Goal: Task Accomplishment & Management: Complete application form

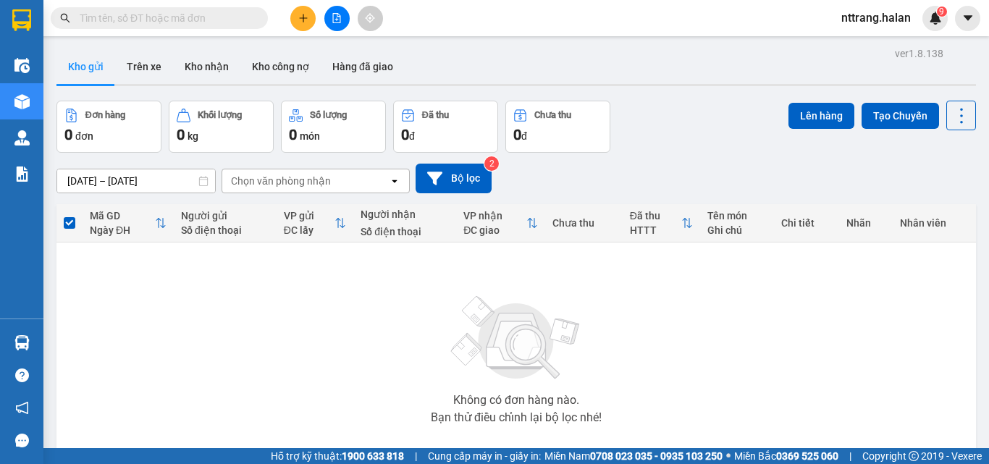
click at [151, 19] on input "text" at bounding box center [165, 18] width 171 height 16
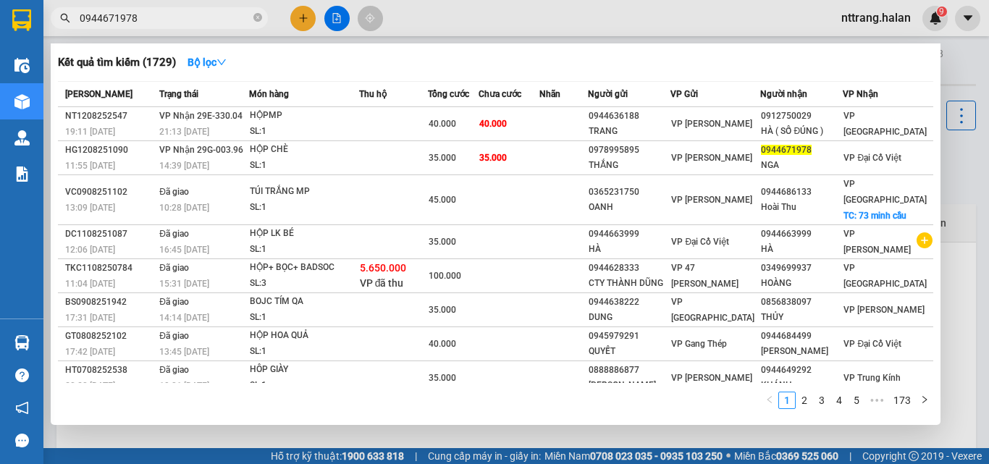
type input "0944671978"
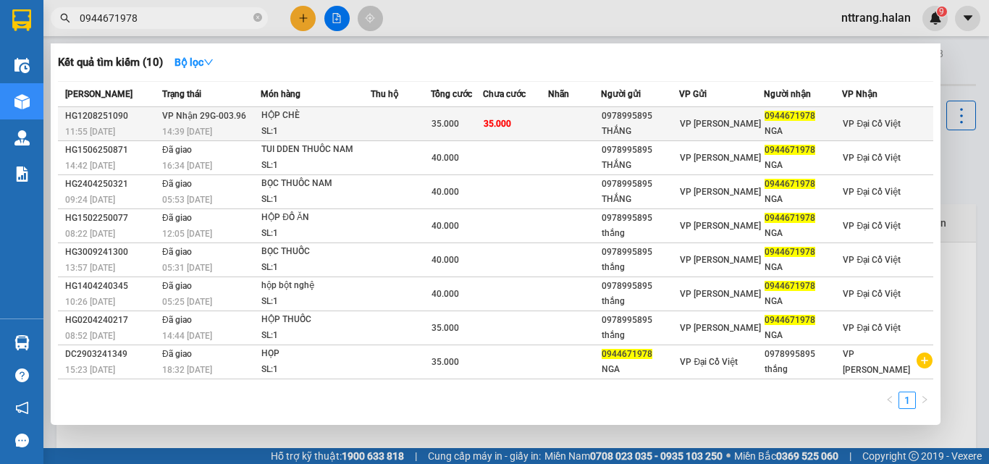
click at [797, 114] on span "0944671978" at bounding box center [790, 116] width 51 height 10
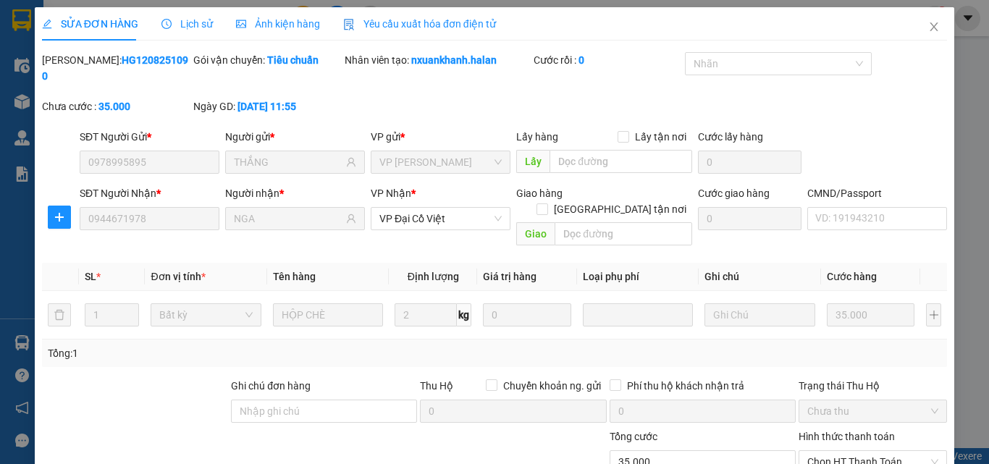
type input "0978995895"
type input "THẮNG"
type input "0944671978"
type input "NGA"
type input "35.000"
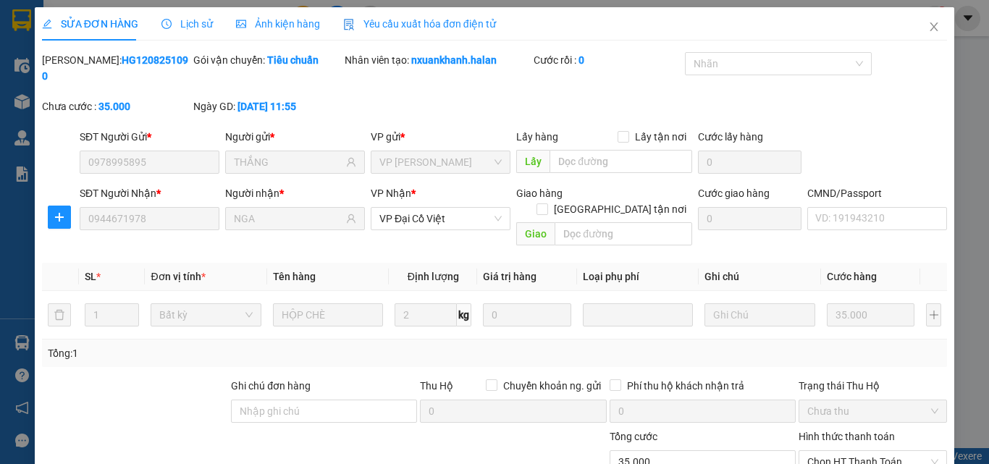
scroll to position [104, 0]
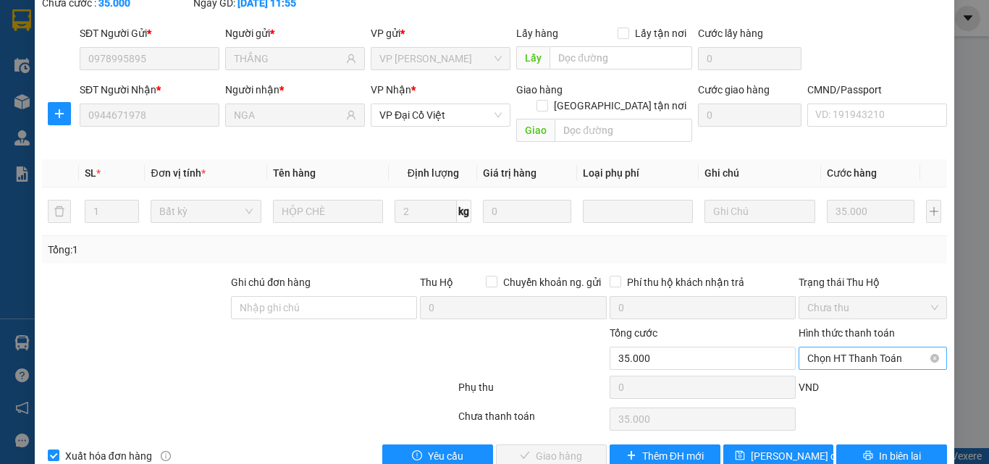
click at [857, 348] on span "Chọn HT Thanh Toán" at bounding box center [872, 359] width 131 height 22
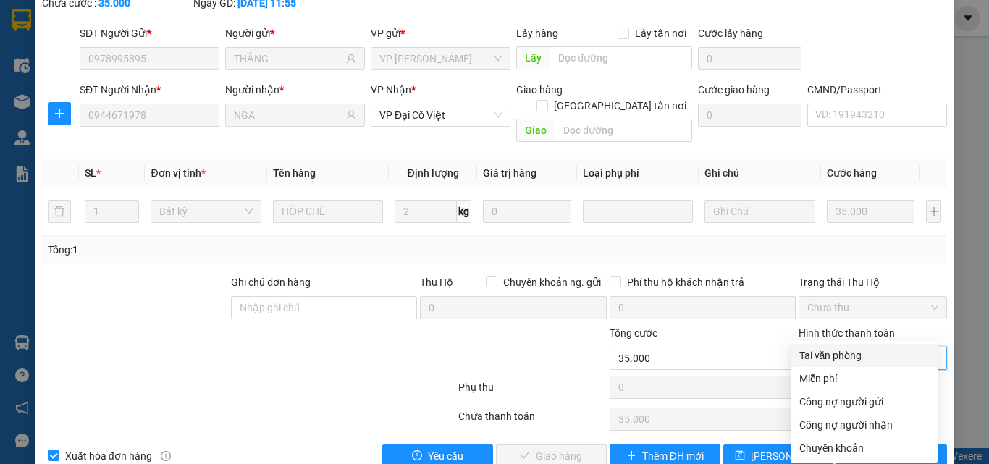
drag, startPoint x: 845, startPoint y: 353, endPoint x: 586, endPoint y: 399, distance: 263.4
click at [835, 353] on div "Tại văn phòng" at bounding box center [864, 356] width 130 height 16
type input "0"
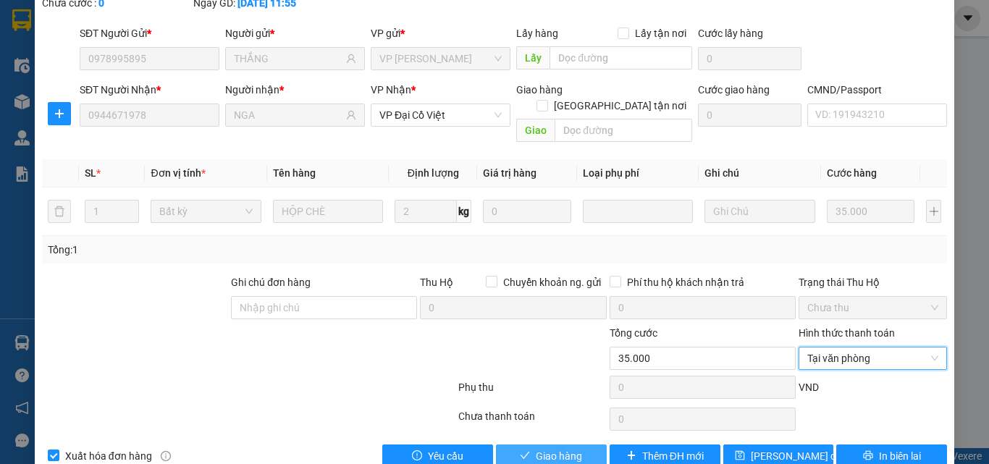
click at [537, 448] on span "Giao hàng" at bounding box center [559, 456] width 46 height 16
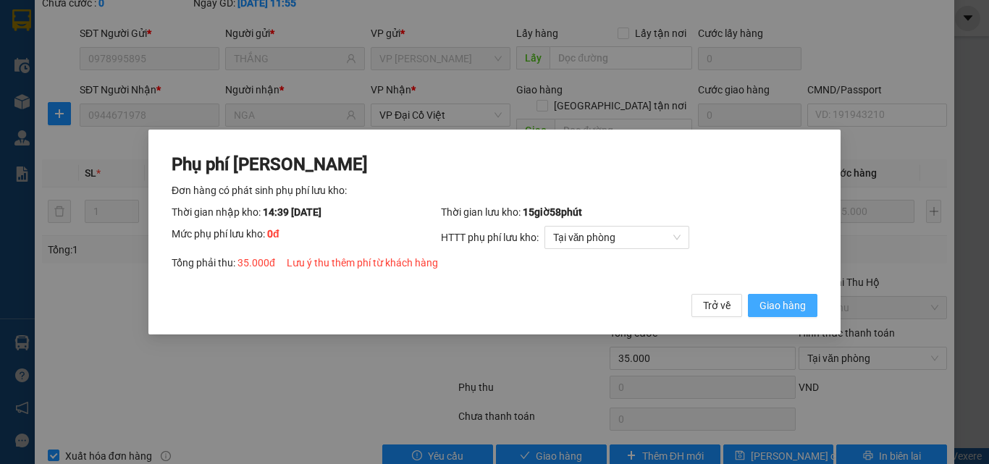
click at [787, 308] on span "Giao hàng" at bounding box center [783, 306] width 46 height 16
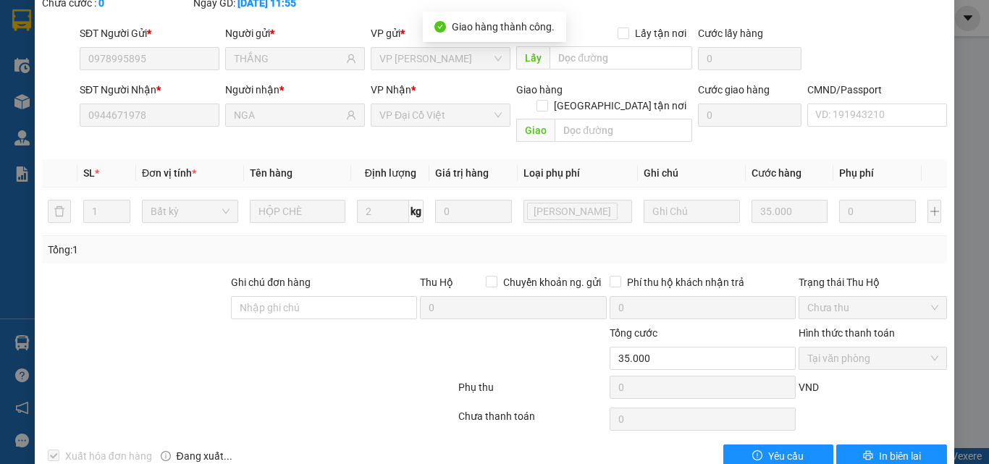
scroll to position [0, 0]
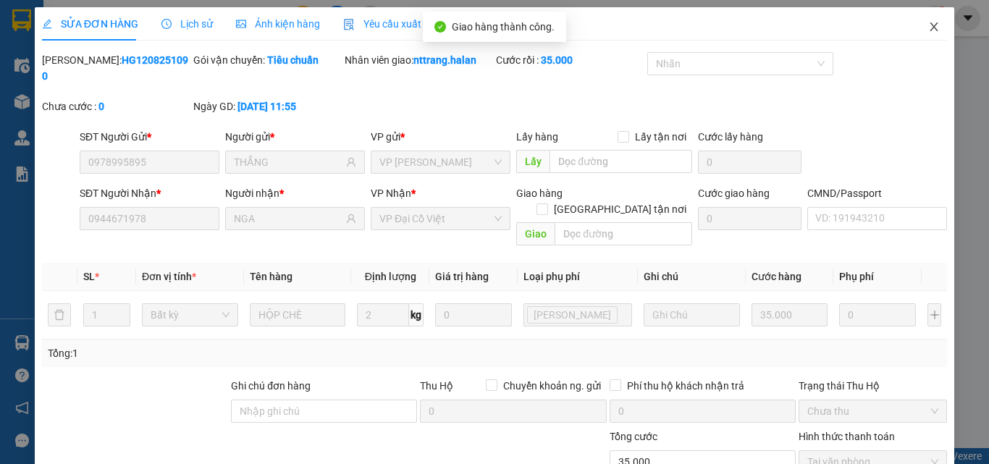
click at [928, 25] on icon "close" at bounding box center [934, 27] width 12 height 12
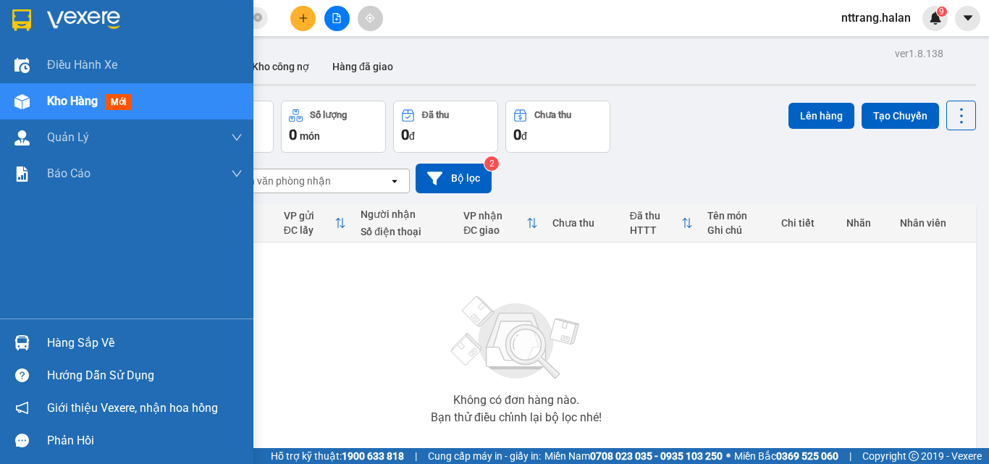
click at [60, 337] on div "Hàng sắp về" at bounding box center [145, 343] width 196 height 22
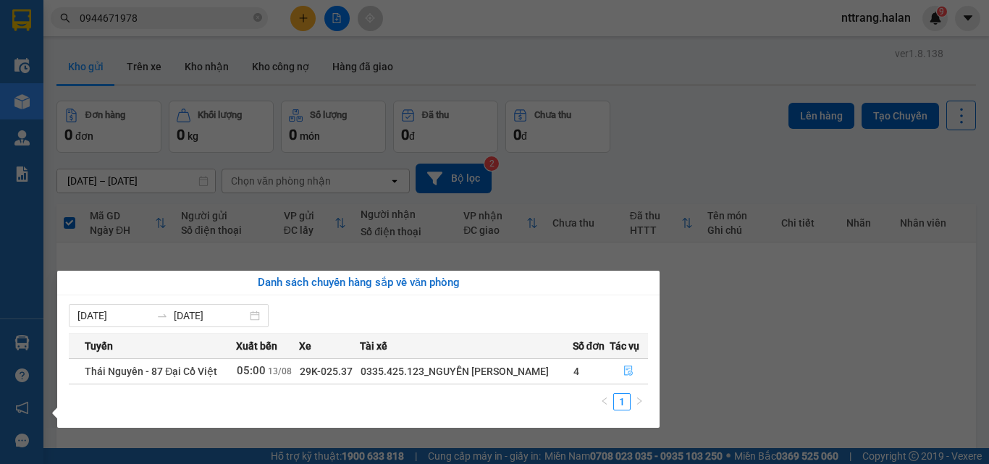
click at [622, 370] on button "button" at bounding box center [629, 371] width 38 height 23
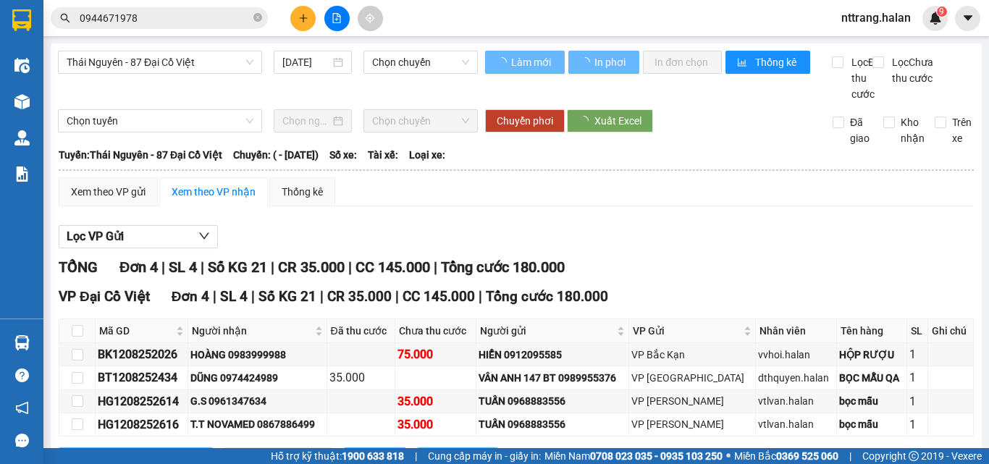
type input "[DATE]"
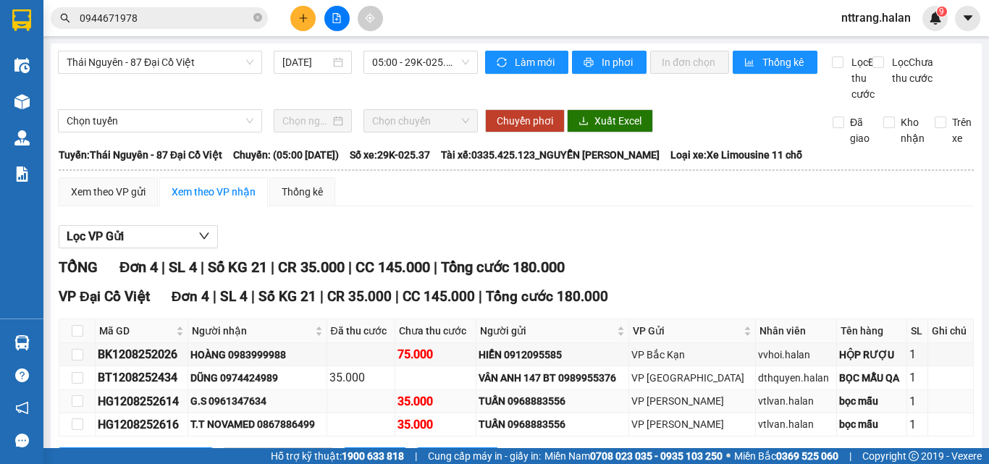
scroll to position [79, 0]
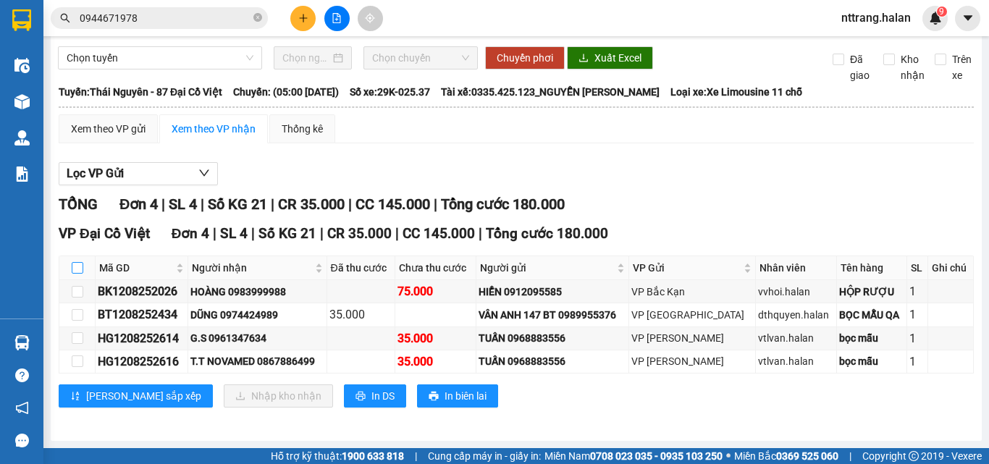
click at [83, 265] on input "checkbox" at bounding box center [78, 268] width 12 height 12
checkbox input "true"
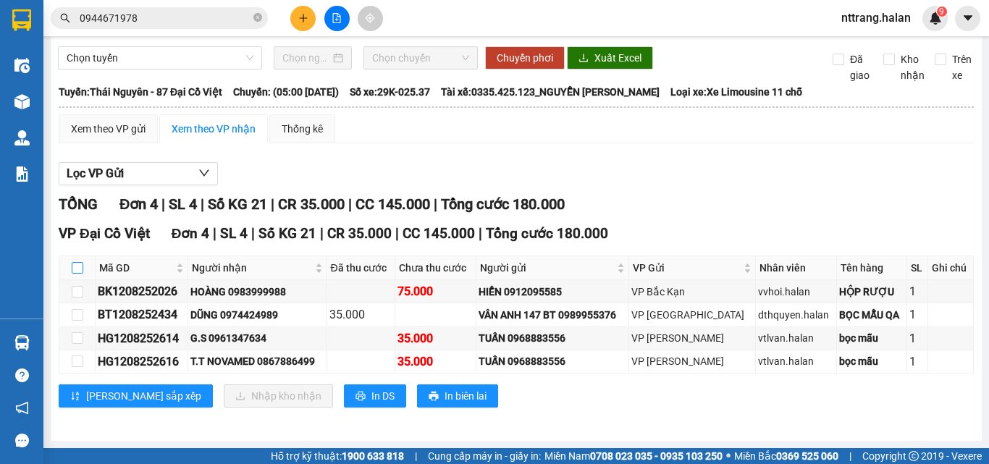
checkbox input "true"
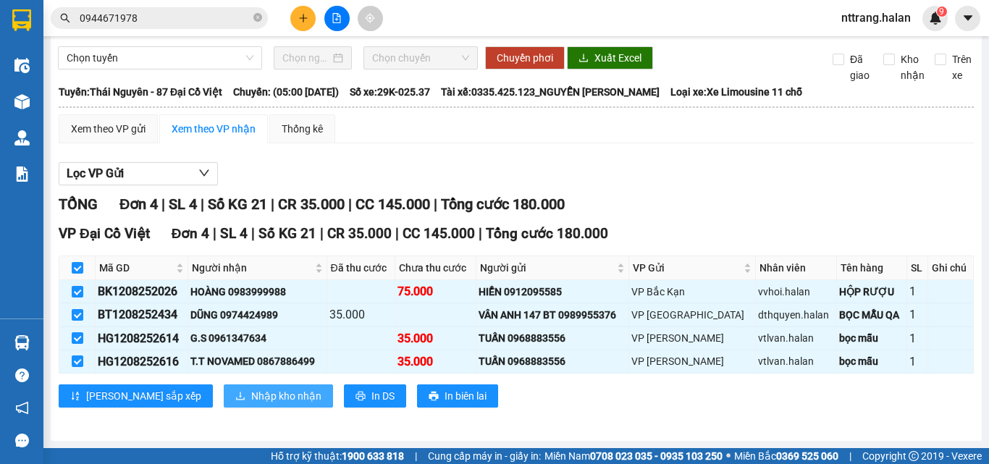
click at [251, 391] on span "Nhập kho nhận" at bounding box center [286, 396] width 70 height 16
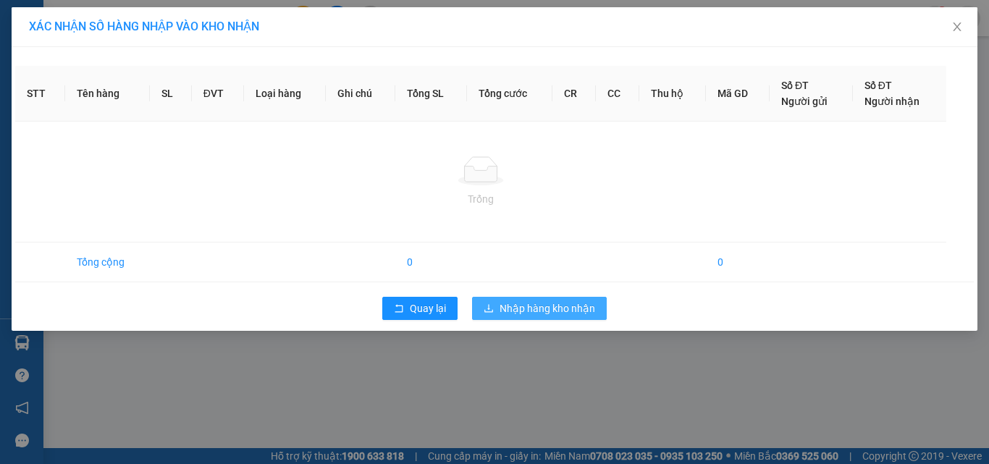
click at [570, 306] on span "Nhập hàng kho nhận" at bounding box center [548, 309] width 96 height 16
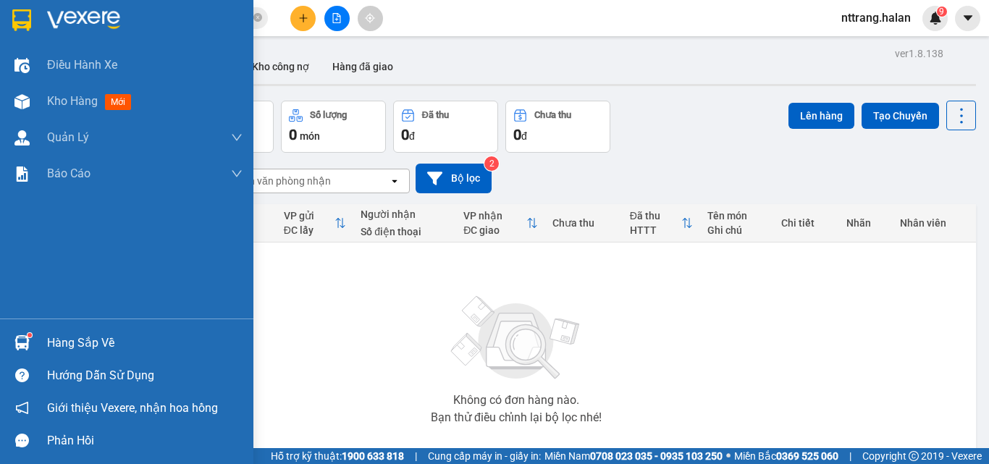
click at [59, 339] on div "Hàng sắp về" at bounding box center [145, 343] width 196 height 22
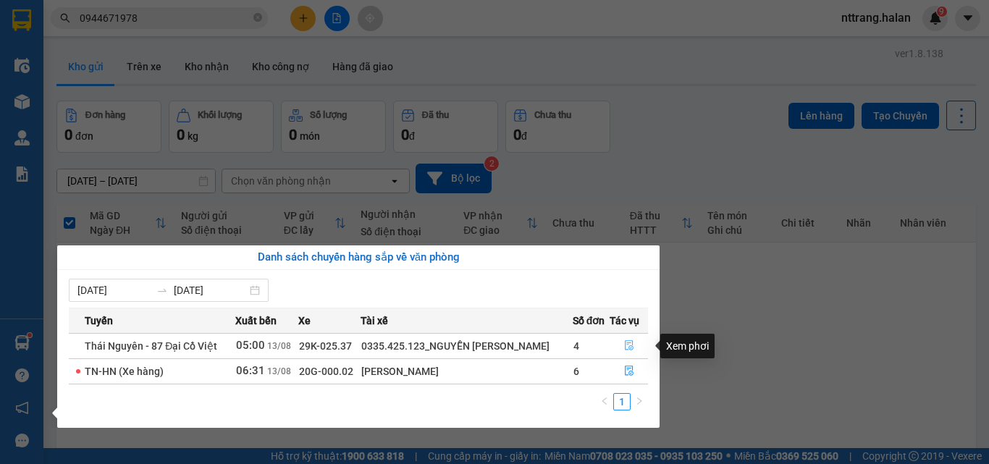
click at [626, 345] on icon "file-done" at bounding box center [629, 346] width 9 height 10
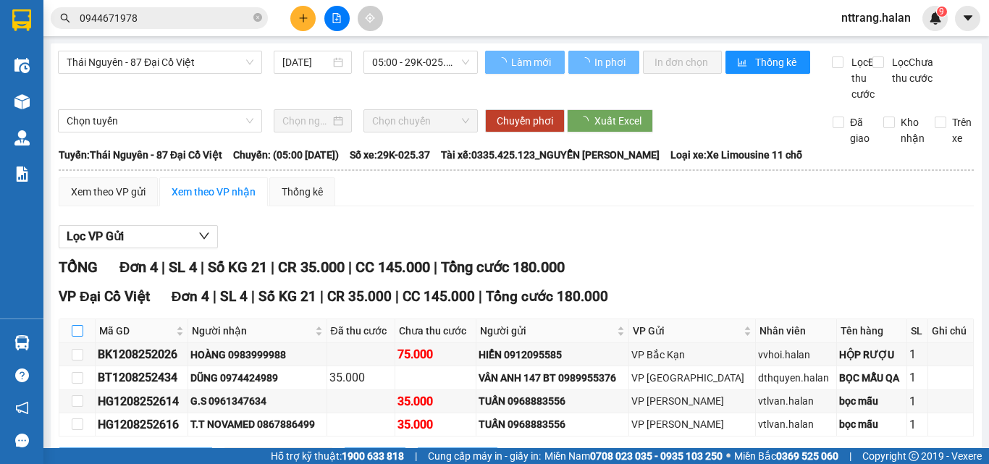
click at [78, 339] on label at bounding box center [78, 331] width 12 height 16
click at [78, 337] on input "checkbox" at bounding box center [78, 331] width 12 height 12
checkbox input "true"
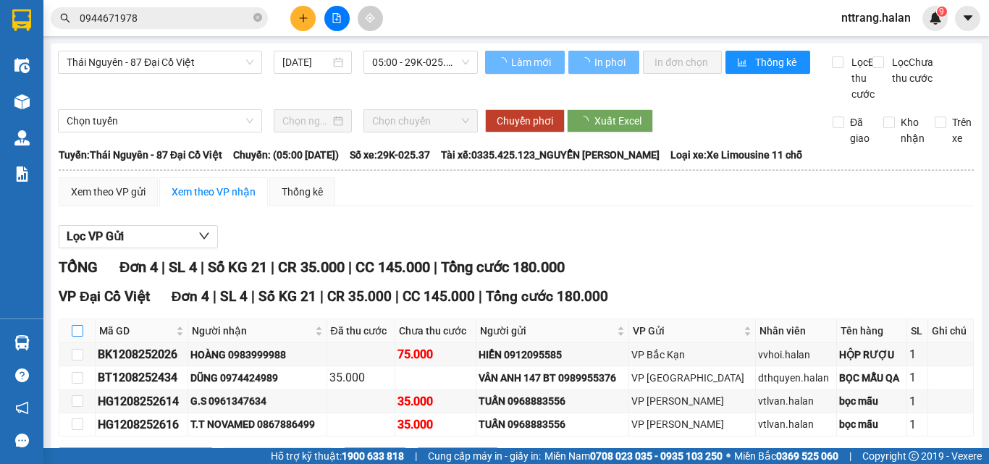
checkbox input "true"
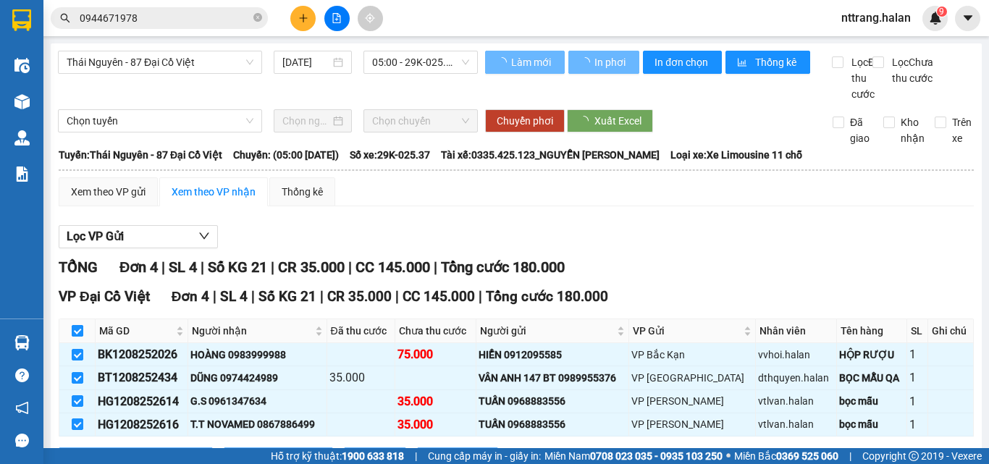
click at [77, 337] on input "checkbox" at bounding box center [78, 331] width 12 height 12
checkbox input "false"
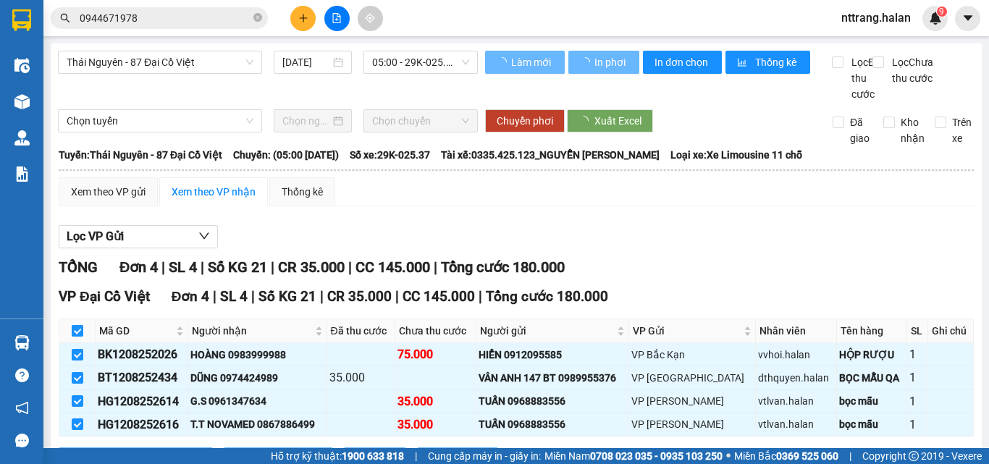
checkbox input "false"
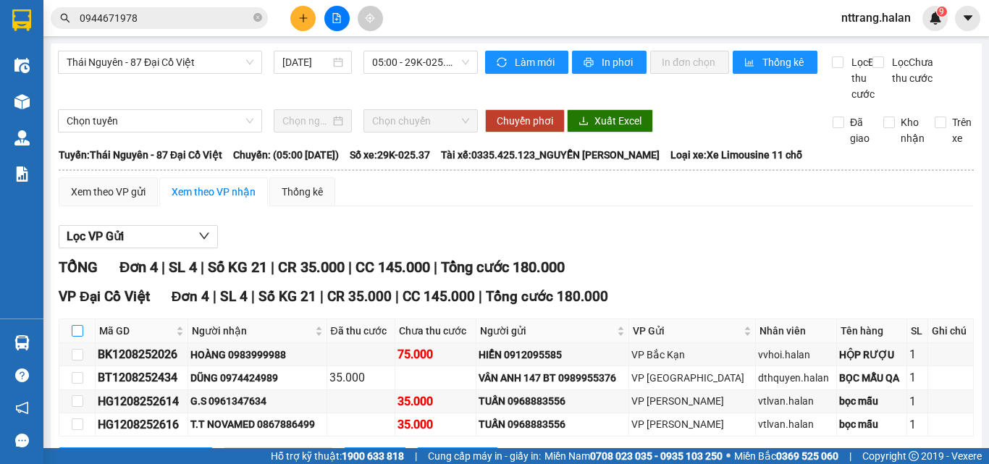
click at [78, 337] on input "checkbox" at bounding box center [78, 331] width 12 height 12
checkbox input "true"
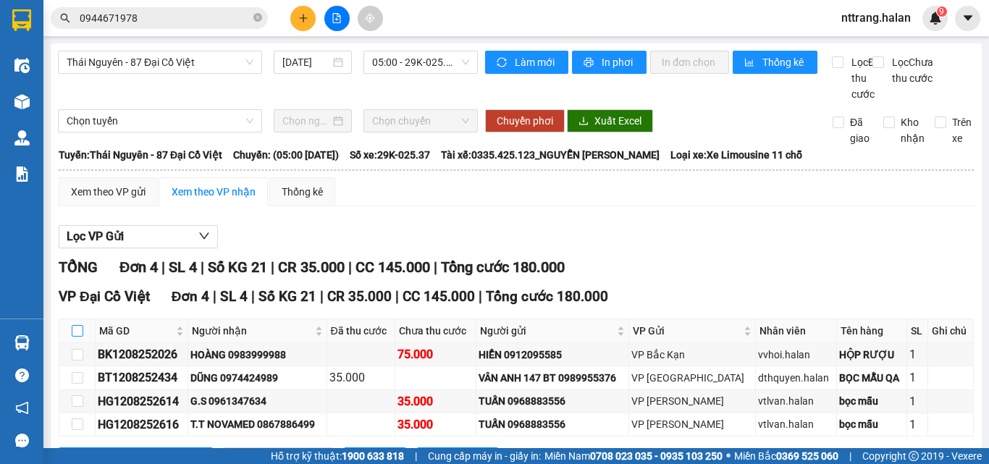
checkbox input "true"
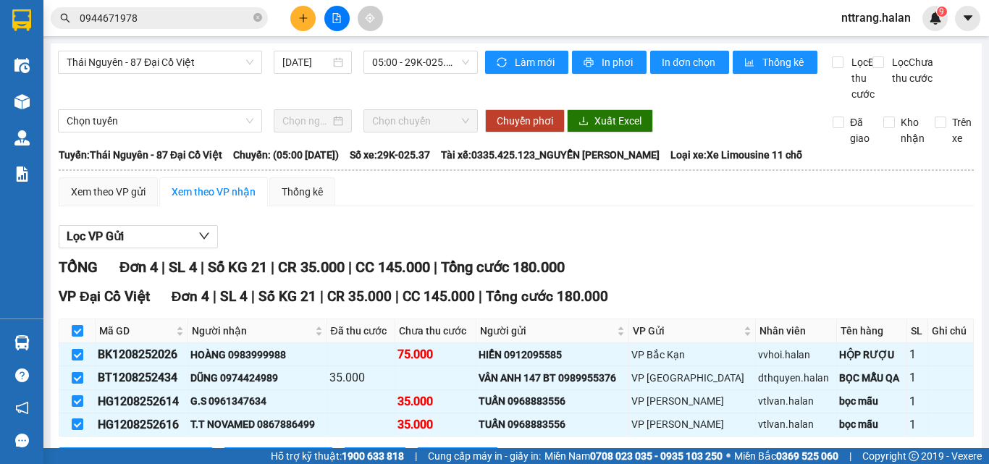
scroll to position [79, 0]
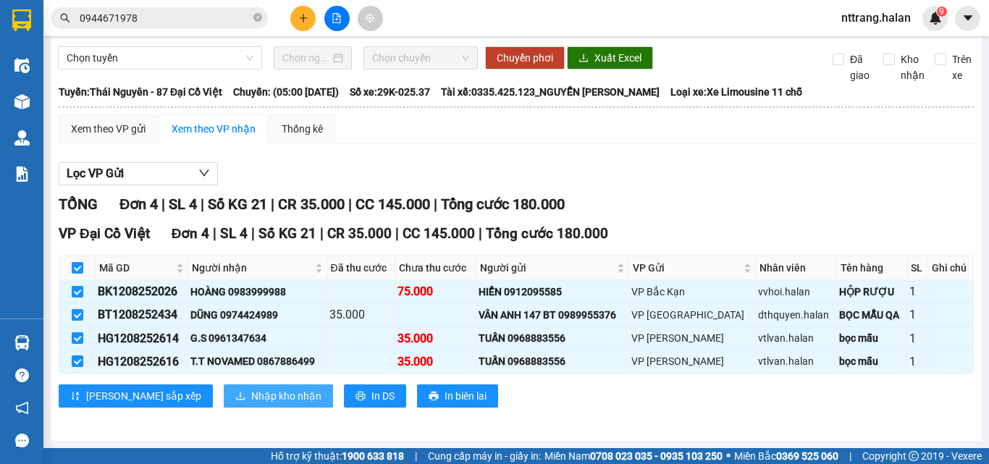
click at [251, 392] on span "Nhập kho nhận" at bounding box center [286, 396] width 70 height 16
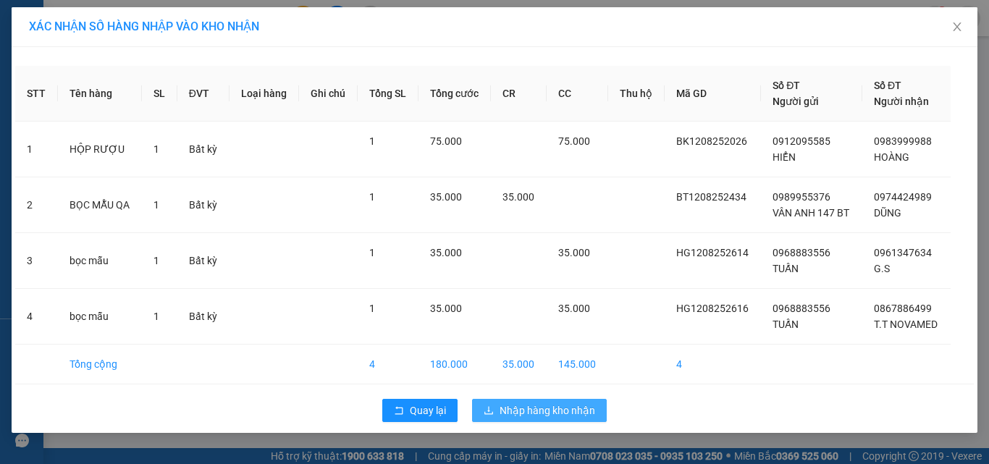
drag, startPoint x: 525, startPoint y: 398, endPoint x: 534, endPoint y: 405, distance: 11.9
click at [525, 400] on div "Quay lại Nhập hàng kho nhận" at bounding box center [494, 411] width 959 height 38
click at [553, 411] on span "Nhập hàng kho nhận" at bounding box center [548, 411] width 96 height 16
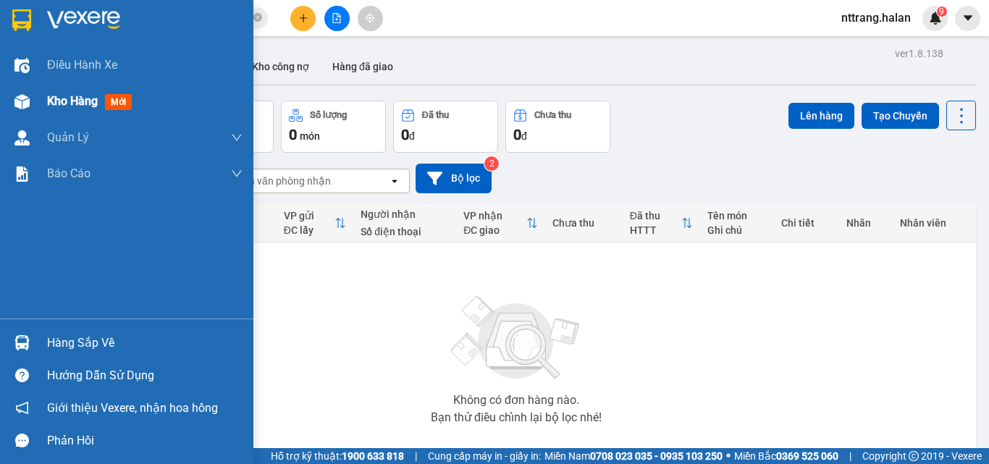
click at [63, 98] on span "Kho hàng" at bounding box center [72, 101] width 51 height 14
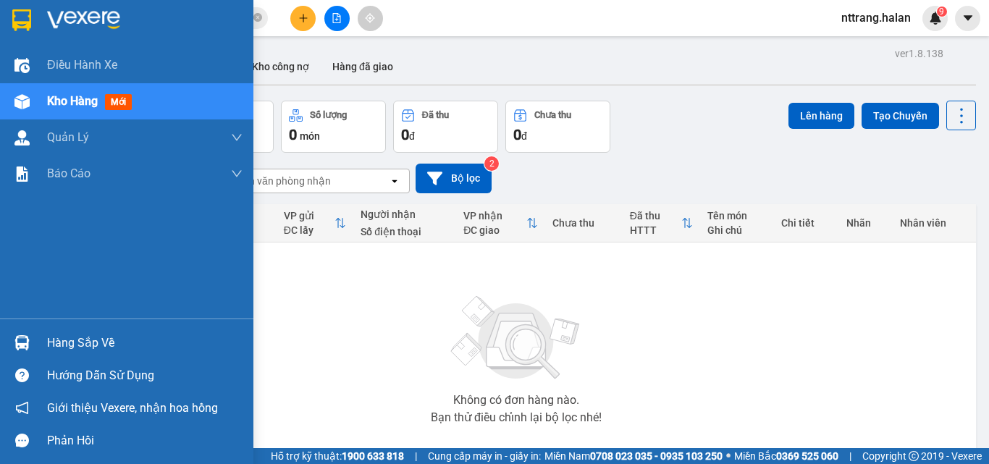
click at [64, 98] on span "Kho hàng" at bounding box center [72, 101] width 51 height 14
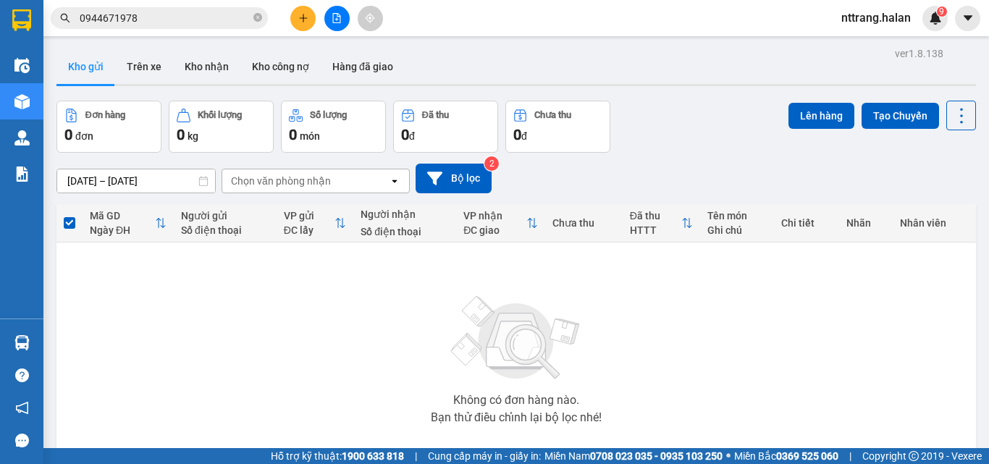
click at [307, 20] on icon "plus" at bounding box center [303, 18] width 10 height 10
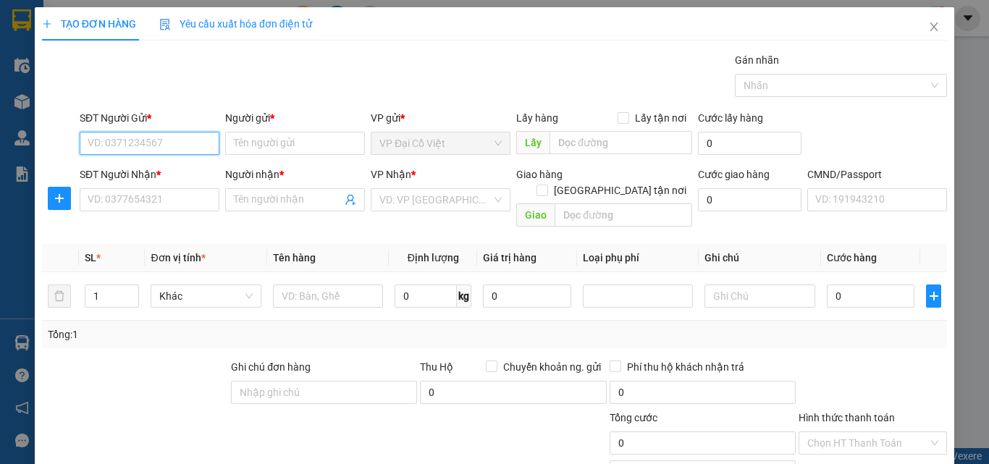
click at [122, 145] on input "SĐT Người Gửi *" at bounding box center [150, 143] width 140 height 23
type input "0988676686"
drag, startPoint x: 148, startPoint y: 175, endPoint x: 119, endPoint y: 206, distance: 42.0
click at [146, 179] on div "0988676686 - [PERSON_NAME]" at bounding box center [159, 172] width 143 height 16
type input "[PERSON_NAME]"
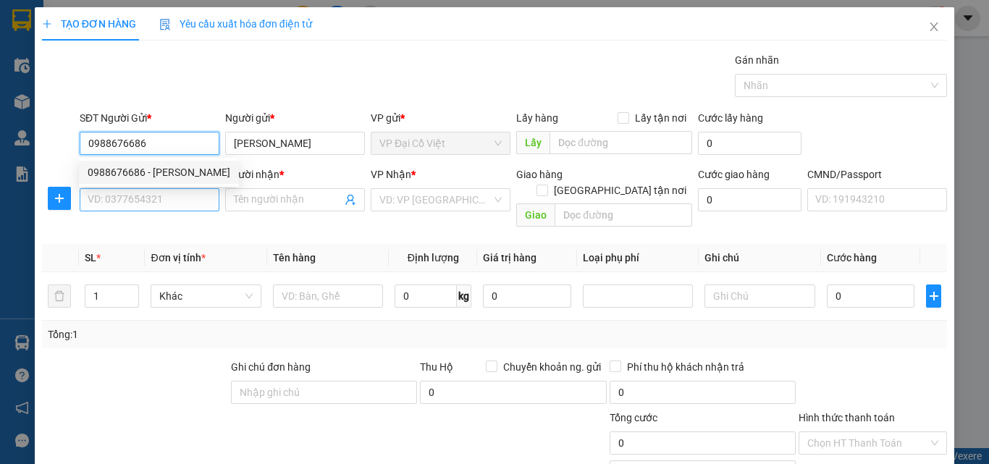
type input "0988676686"
click at [119, 206] on input "SĐT Người Nhận *" at bounding box center [150, 199] width 140 height 23
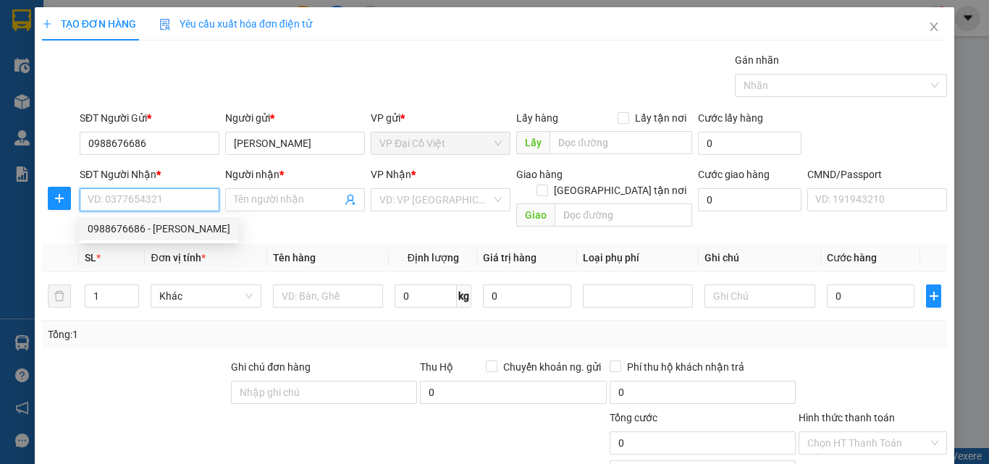
drag, startPoint x: 133, startPoint y: 230, endPoint x: 158, endPoint y: 235, distance: 26.0
click at [133, 230] on div "0988676686 - [PERSON_NAME]" at bounding box center [159, 229] width 143 height 16
type input "0988676686"
type input "[PERSON_NAME]"
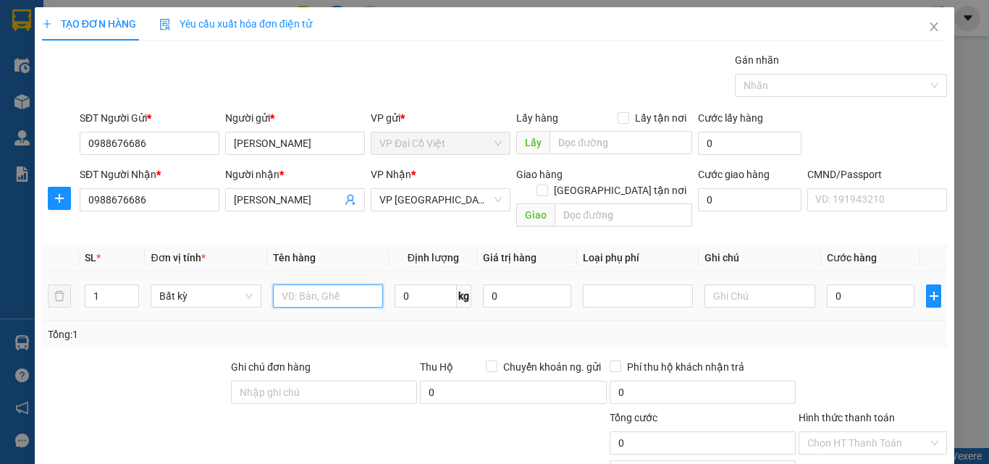
click at [292, 285] on input "text" at bounding box center [328, 296] width 110 height 23
type input "bọc bún"
click at [409, 285] on input "0" at bounding box center [426, 296] width 62 height 23
type input "13"
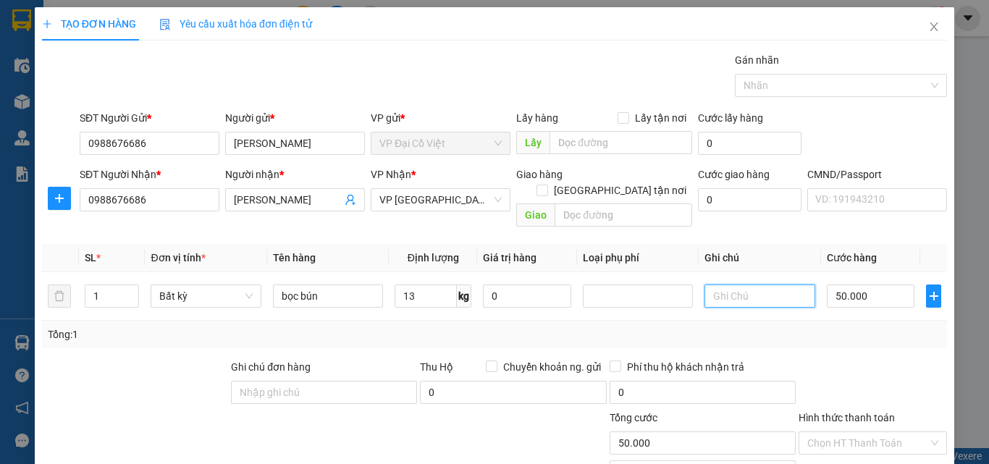
type input "50.000"
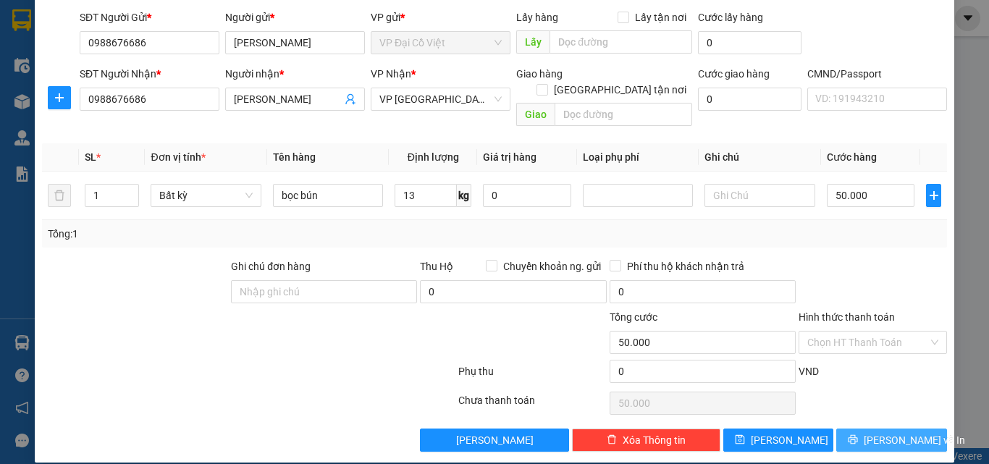
click at [881, 432] on span "[PERSON_NAME] và In" at bounding box center [914, 440] width 101 height 16
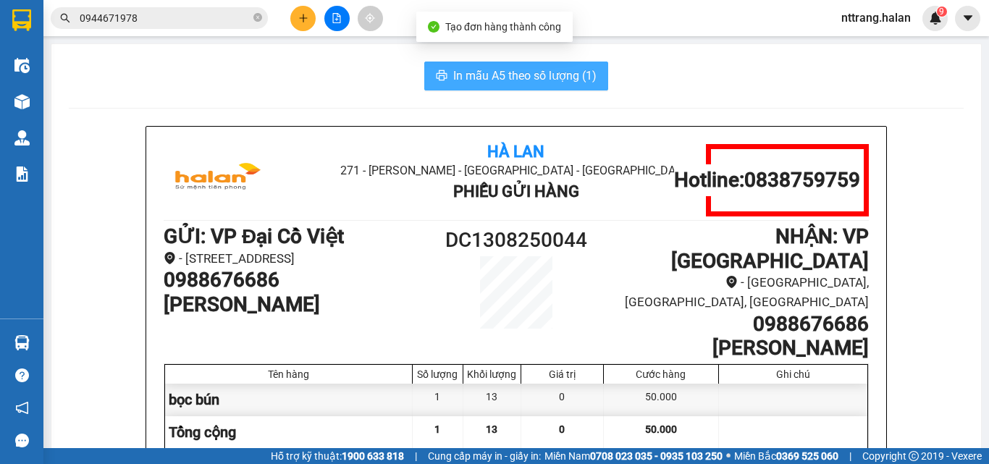
click at [532, 75] on span "In mẫu A5 theo số lượng (1)" at bounding box center [524, 76] width 143 height 18
click at [528, 74] on span "In mẫu A5 theo số lượng (1)" at bounding box center [524, 76] width 143 height 18
click at [527, 73] on span "In mẫu A5 theo số lượng (1)" at bounding box center [524, 76] width 143 height 18
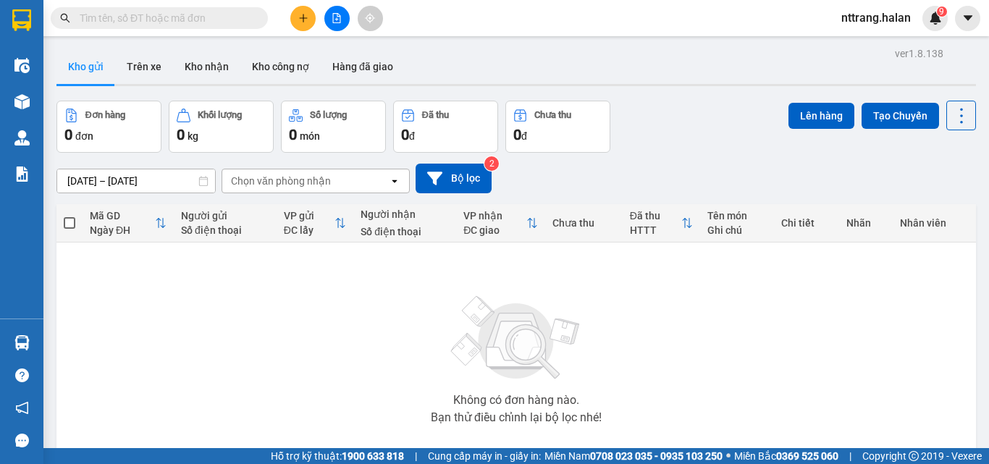
click at [66, 330] on div "Không có đơn hàng nào. Bạn thử điều chỉnh lại bộ lọc nhé!" at bounding box center [516, 355] width 905 height 217
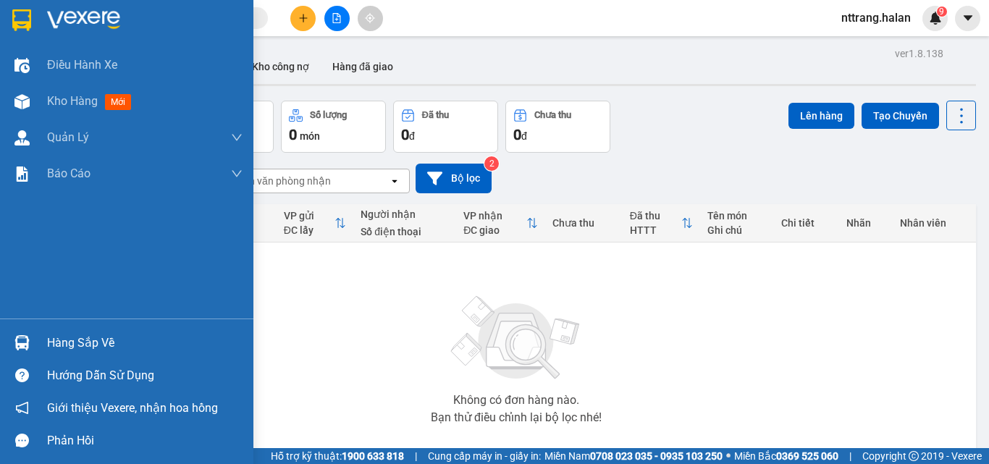
click at [70, 344] on div "Hàng sắp về" at bounding box center [145, 343] width 196 height 22
